Goal: Transaction & Acquisition: Purchase product/service

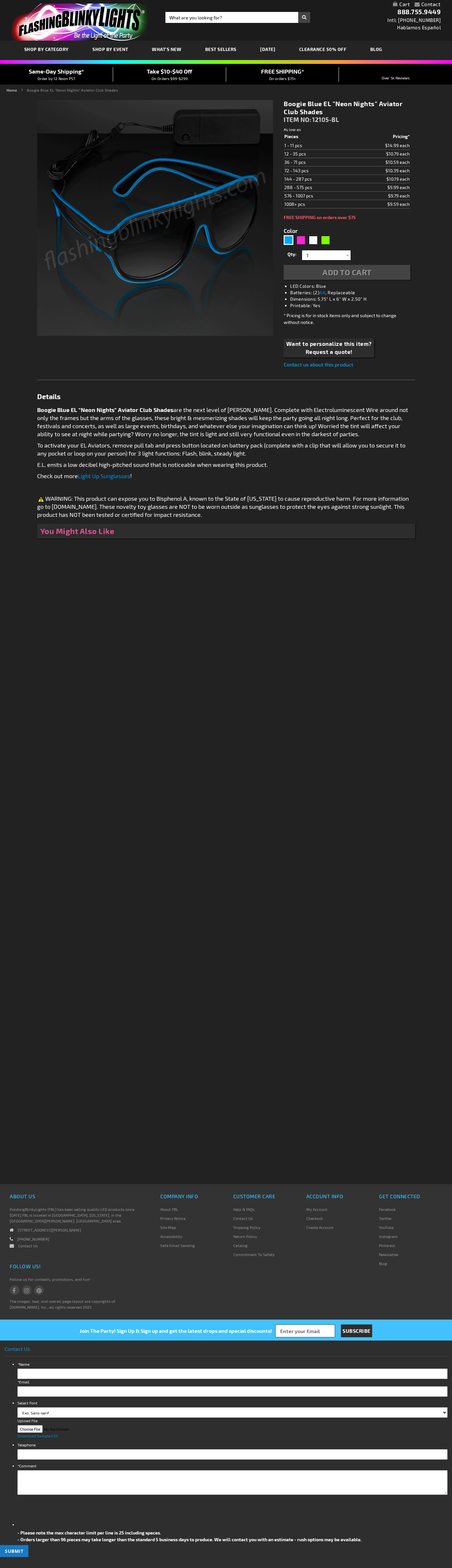
type input "5629"
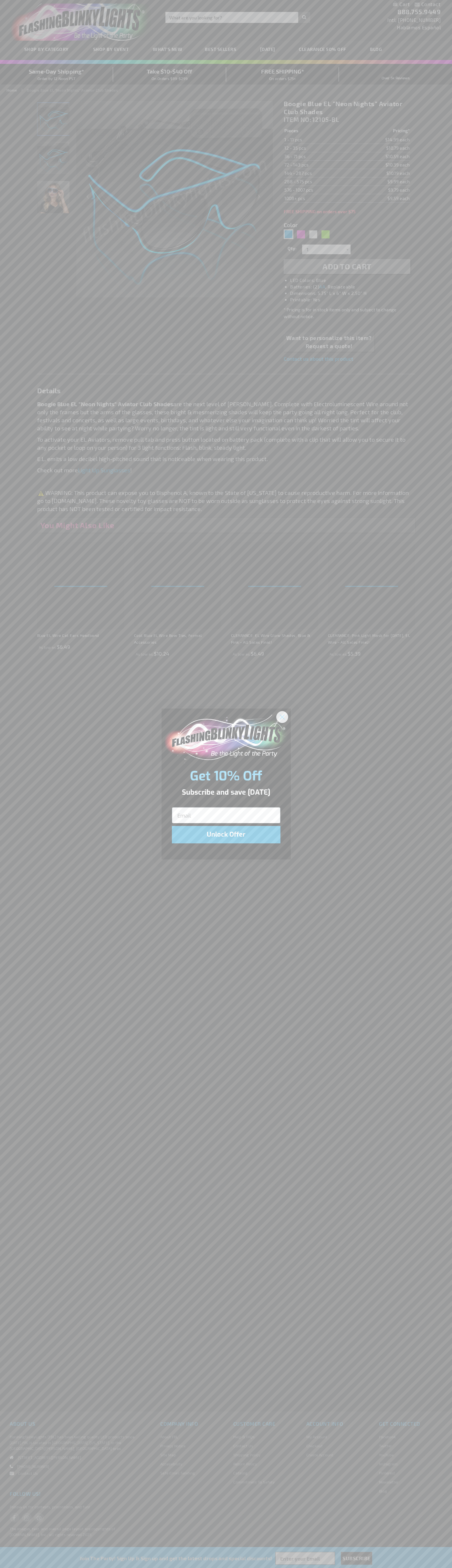
click at [282, 716] on icon "Close dialog" at bounding box center [281, 716] width 4 height 4
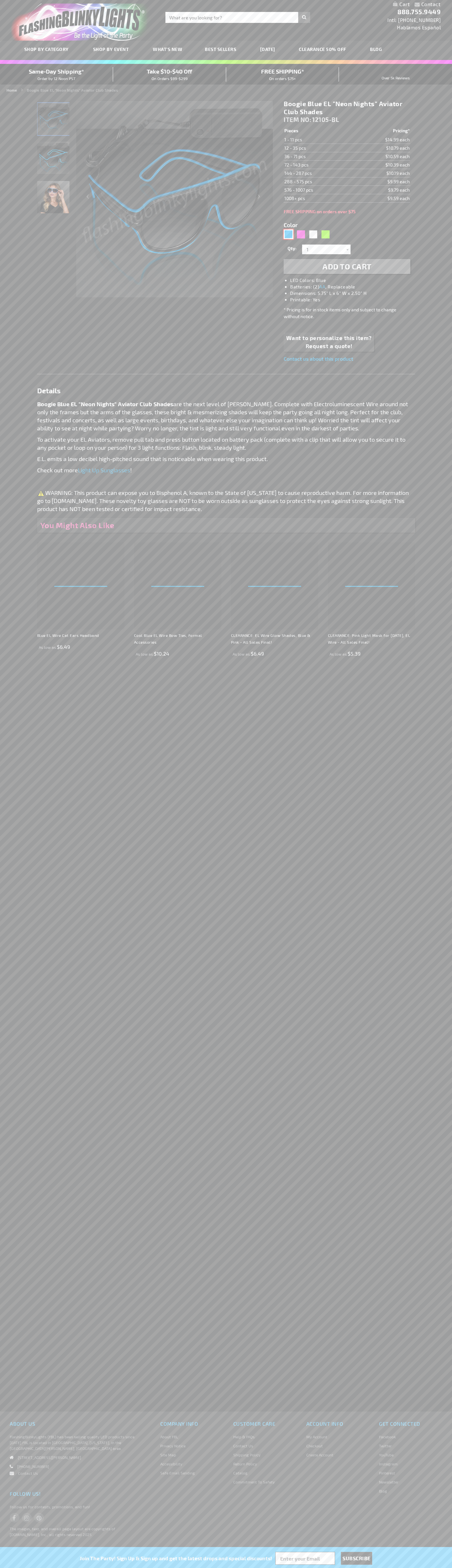
click at [288, 234] on div "Blue" at bounding box center [288, 234] width 10 height 10
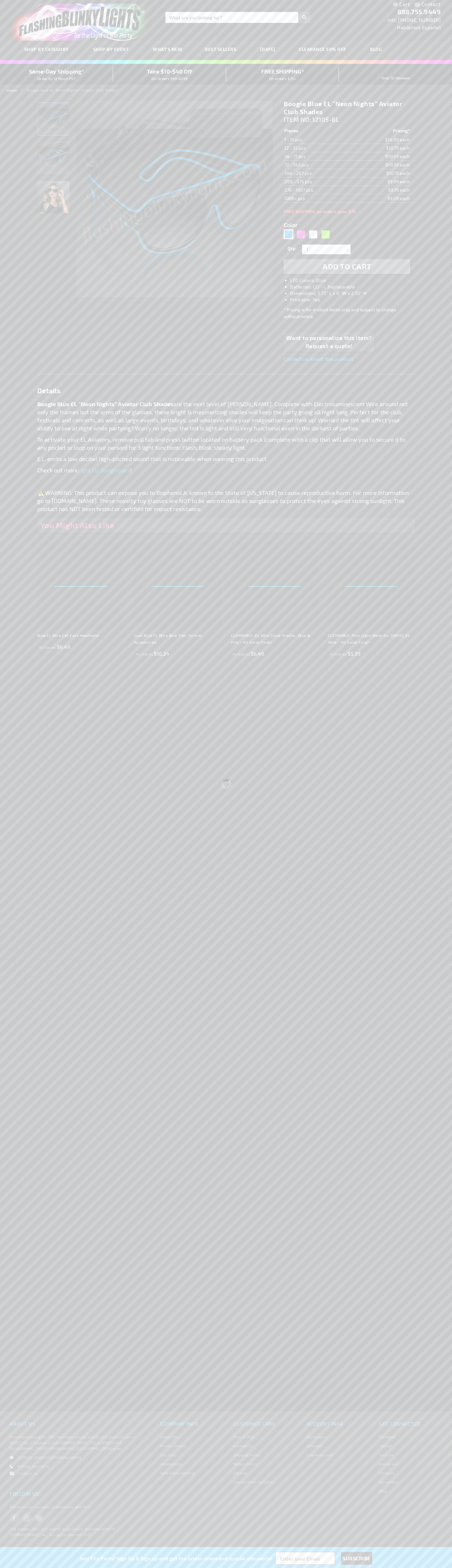
select select
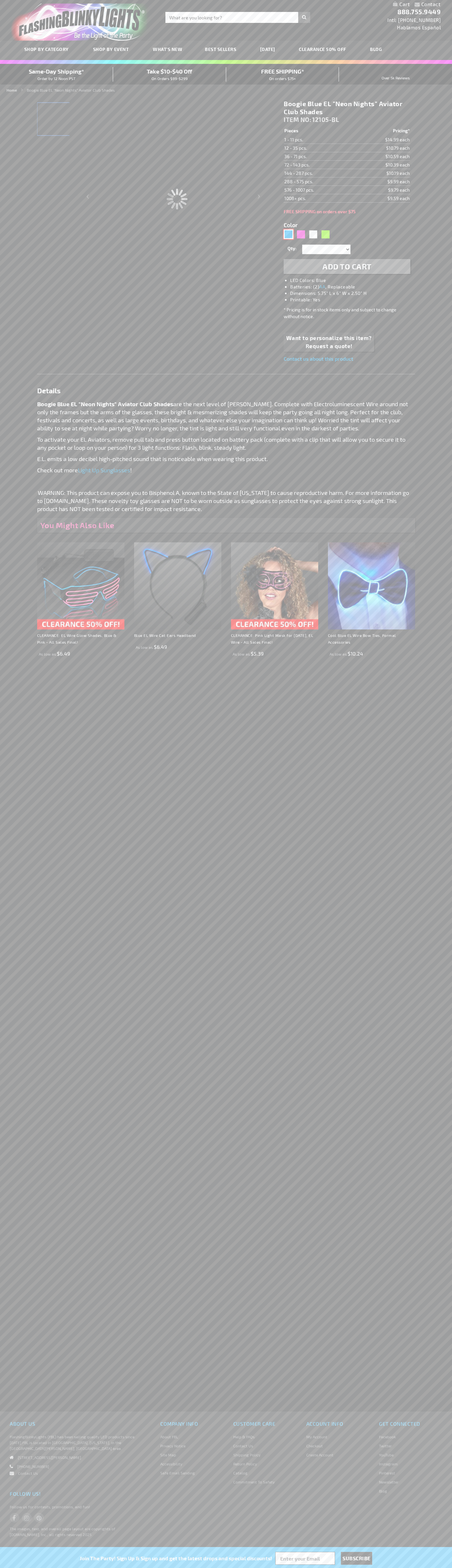
type input "Customize - Boogie Blue EL &quot;Neon Nights&quot; Aviator Club Shades - ITEM N…"
click at [347, 267] on span "Add to Cart" at bounding box center [347, 266] width 49 height 9
click at [428, 4] on link "Contact" at bounding box center [431, 4] width 19 height 6
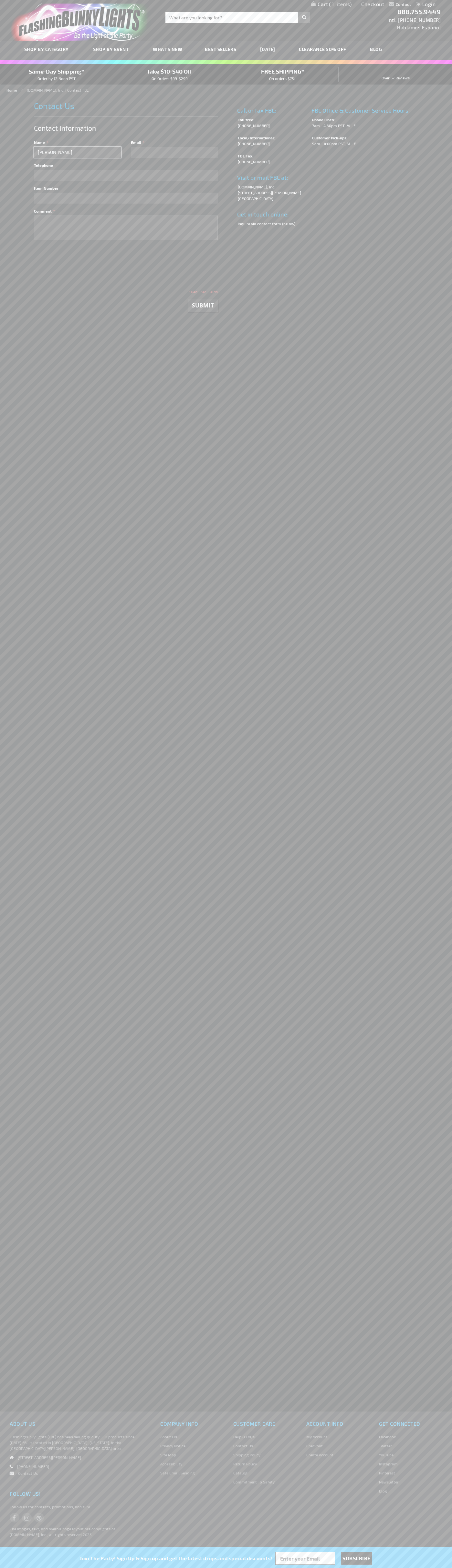
type input "John Smith"
type input "johnsmith005@storebotmail.joonix.net"
type input "6502530000"
click at [57, 74] on span "Same-Day Shipping*" at bounding box center [56, 71] width 55 height 7
click at [373, 4] on link "Checkout" at bounding box center [373, 4] width 23 height 6
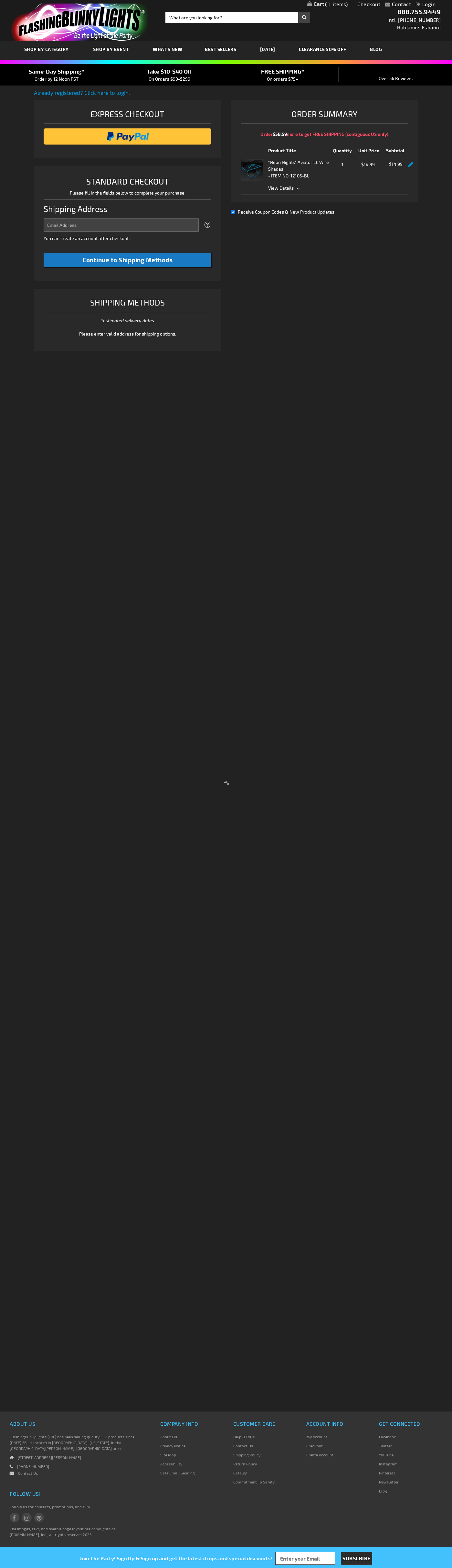
select select "US"
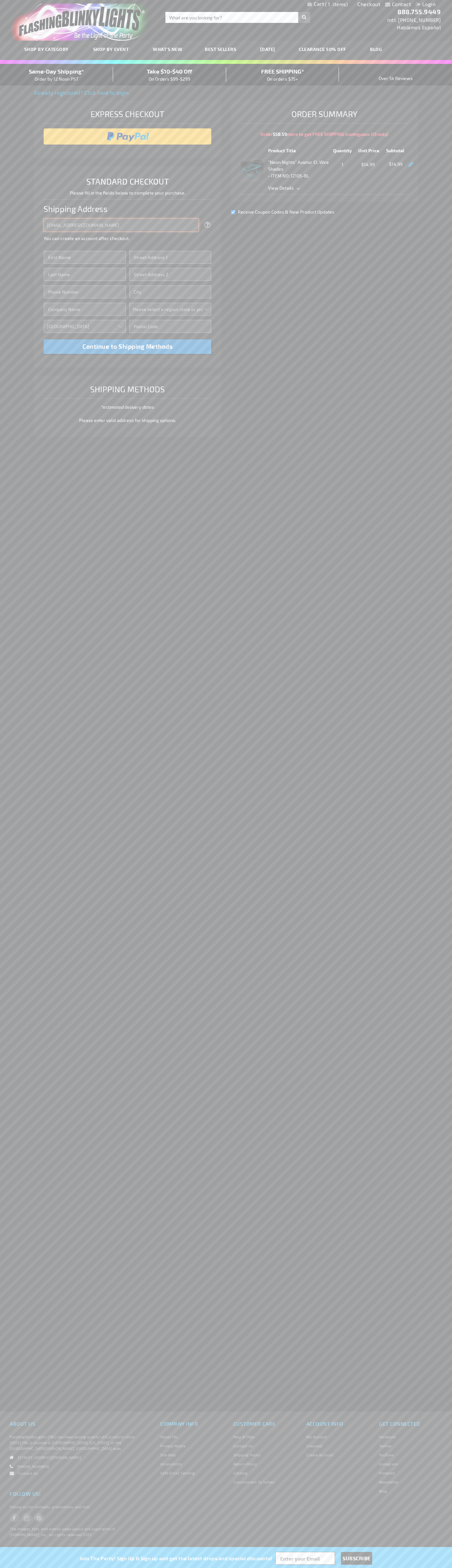
type input "johnsmith005@storebotmail.joonix.net"
type input "John"
type input "201 S. Division St. McKinley Towne Center"
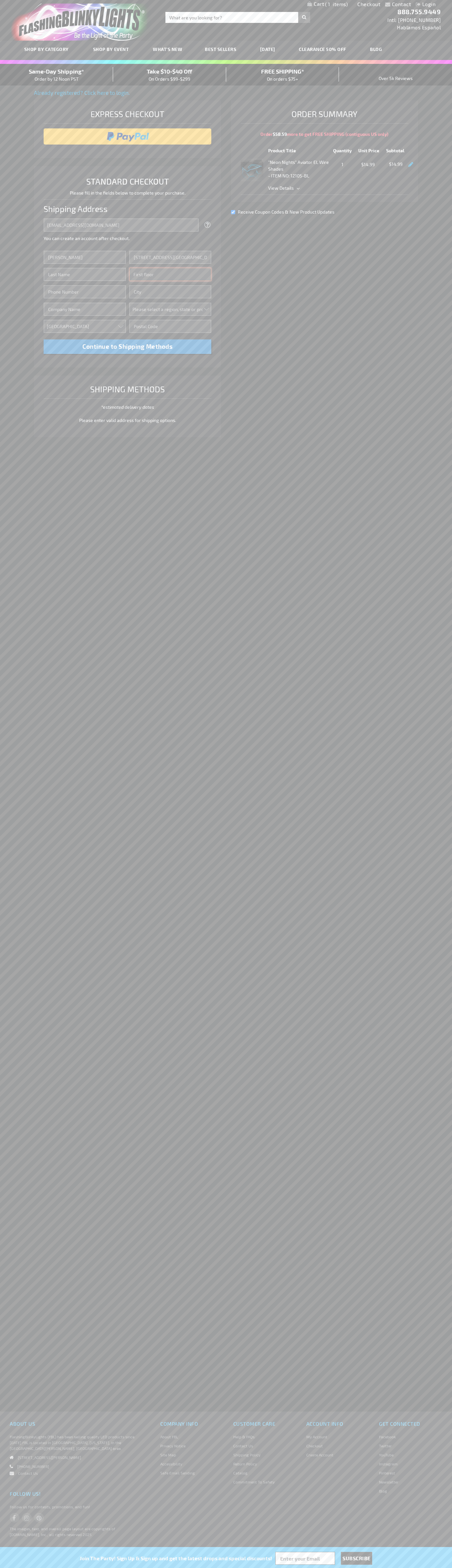
type input "First floor"
type input "ann arbor"
select select "33"
type input "48104"
type input "Smith"
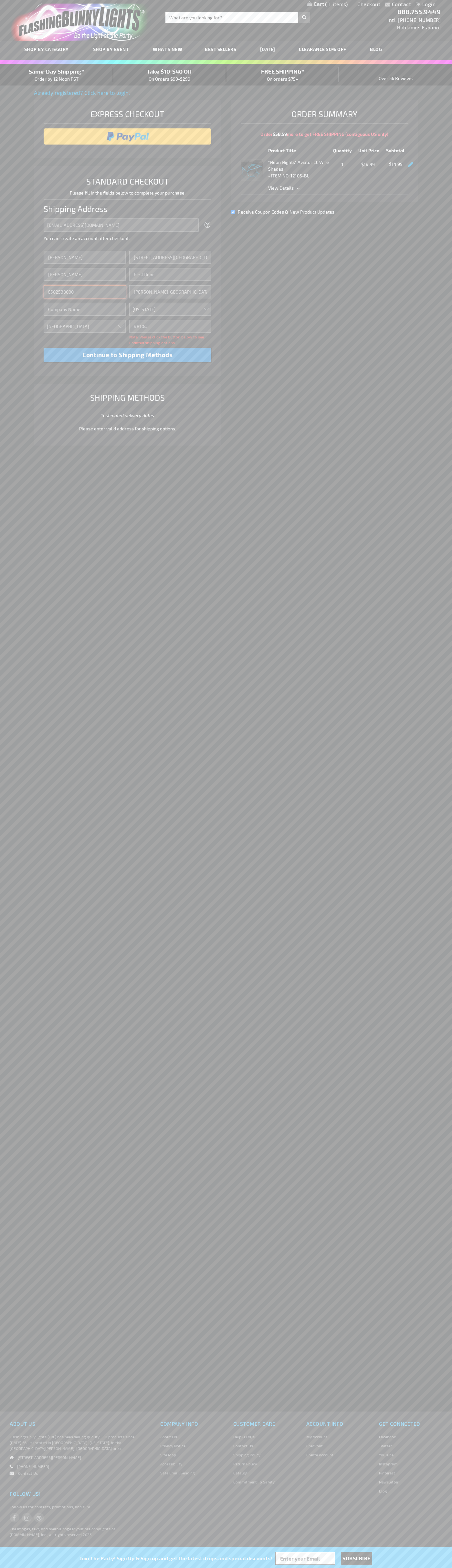
type input "6502530000"
type input "John Smith"
click at [57, 75] on div "Same-Day Shipping* Order by 12 Noon PST" at bounding box center [57, 74] width 113 height 15
